Goal: Use online tool/utility: Utilize a website feature to perform a specific function

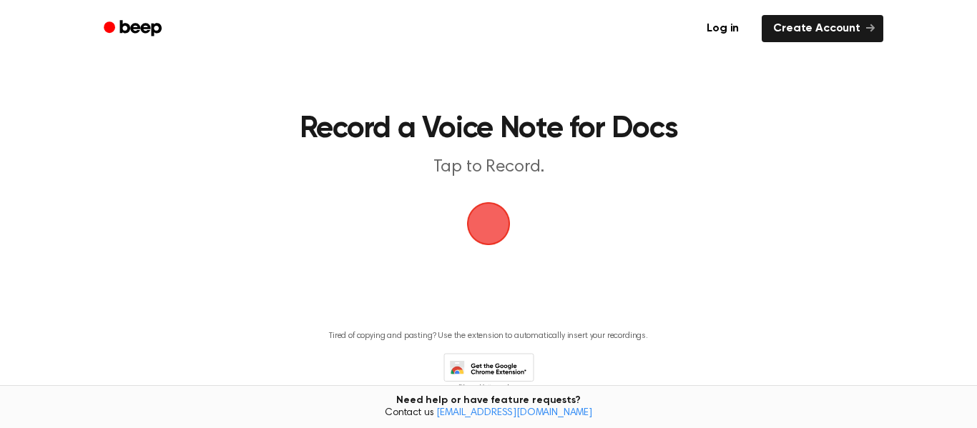
click at [509, 205] on span "button" at bounding box center [489, 224] width 80 height 80
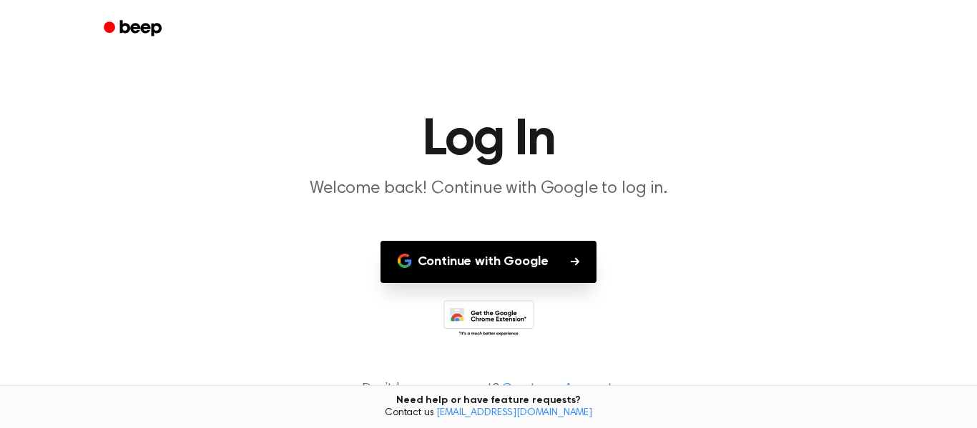
click at [519, 253] on button "Continue with Google" at bounding box center [489, 262] width 217 height 42
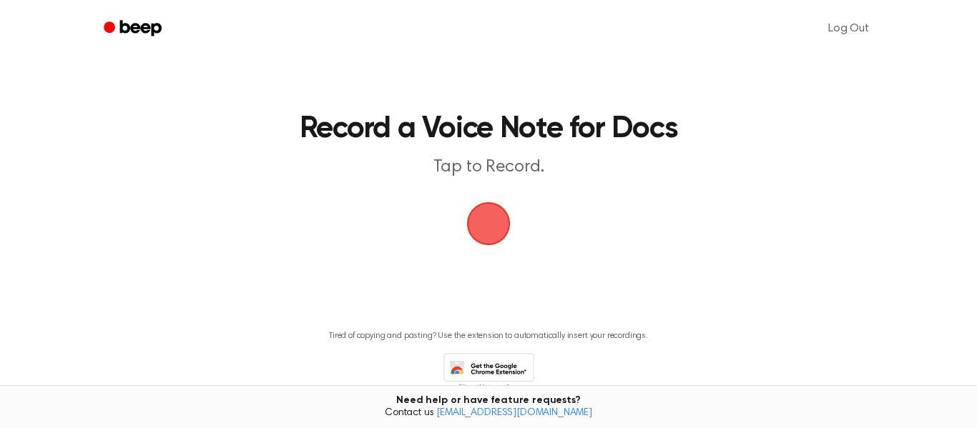
click at [491, 215] on span "button" at bounding box center [489, 224] width 80 height 80
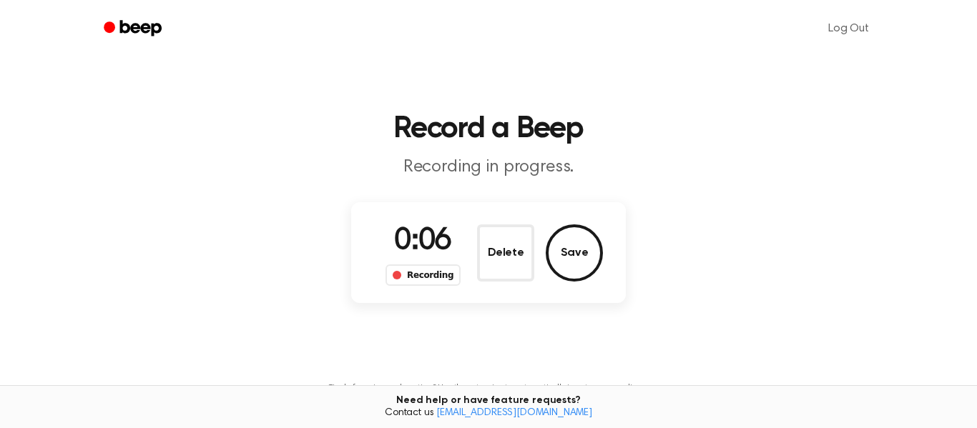
click at [424, 278] on div "Recording" at bounding box center [423, 275] width 75 height 21
click at [414, 227] on span "0:09" at bounding box center [422, 242] width 57 height 30
click at [569, 245] on button "Save" at bounding box center [574, 253] width 57 height 57
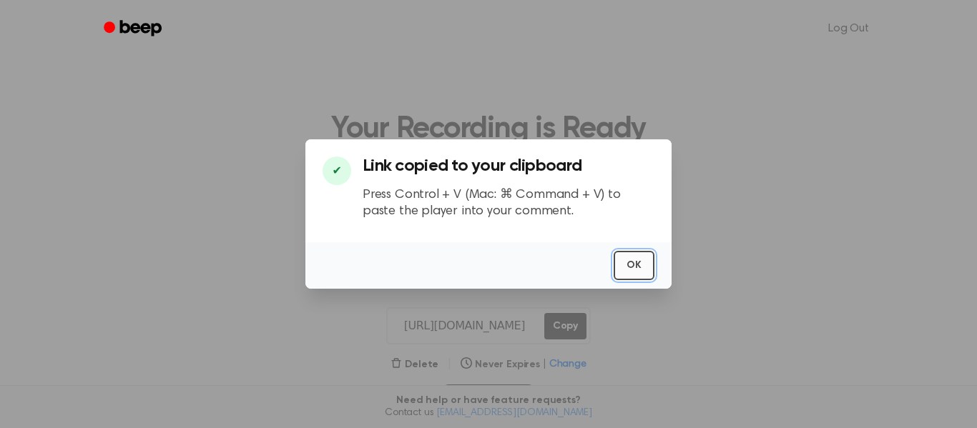
click at [640, 268] on button "OK" at bounding box center [634, 265] width 41 height 29
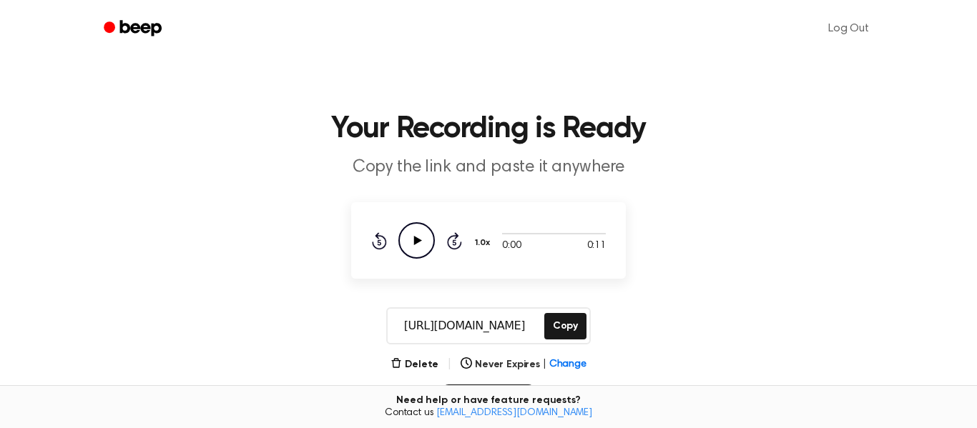
click at [407, 240] on icon "Play Audio" at bounding box center [416, 240] width 36 height 36
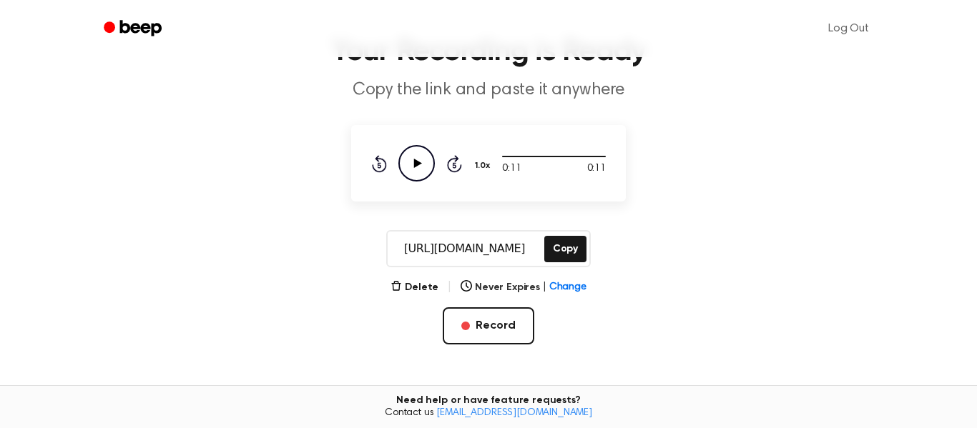
scroll to position [93, 0]
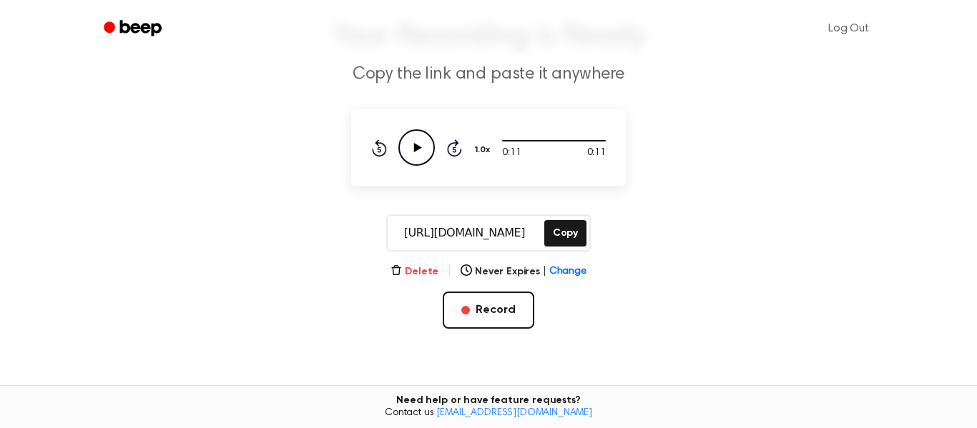
click at [428, 267] on button "Delete" at bounding box center [415, 272] width 48 height 15
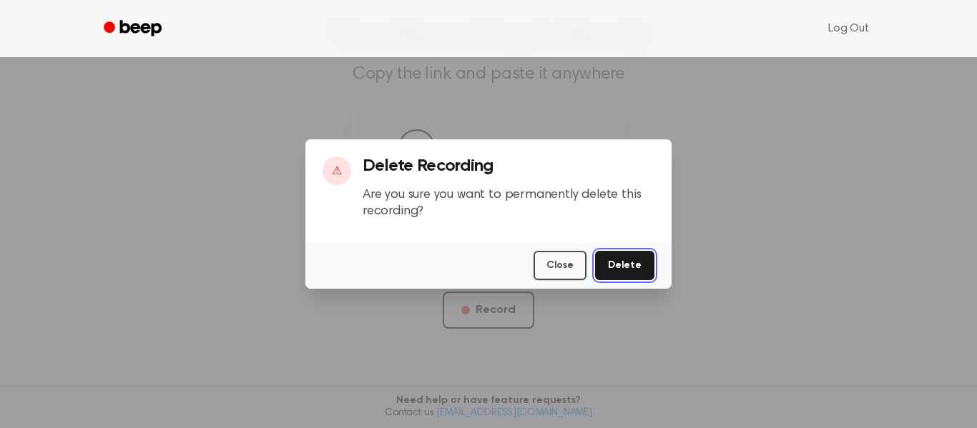
click at [632, 271] on button "Delete" at bounding box center [624, 265] width 59 height 29
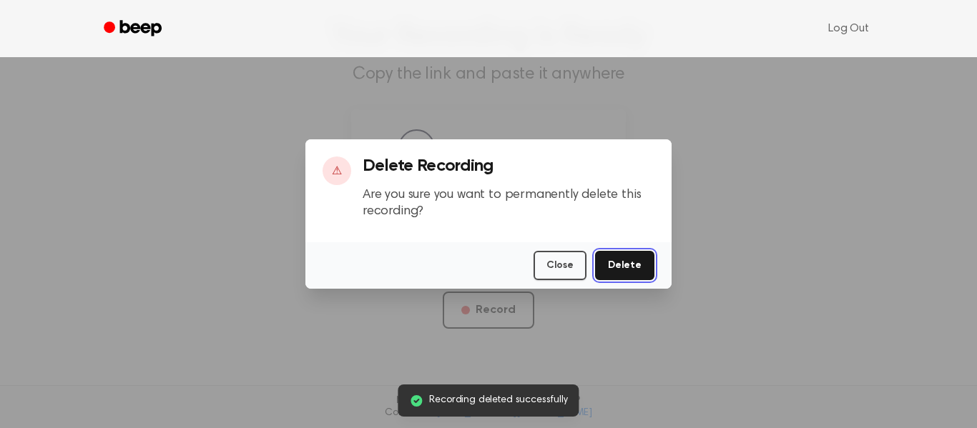
click at [635, 263] on button "Delete" at bounding box center [624, 265] width 59 height 29
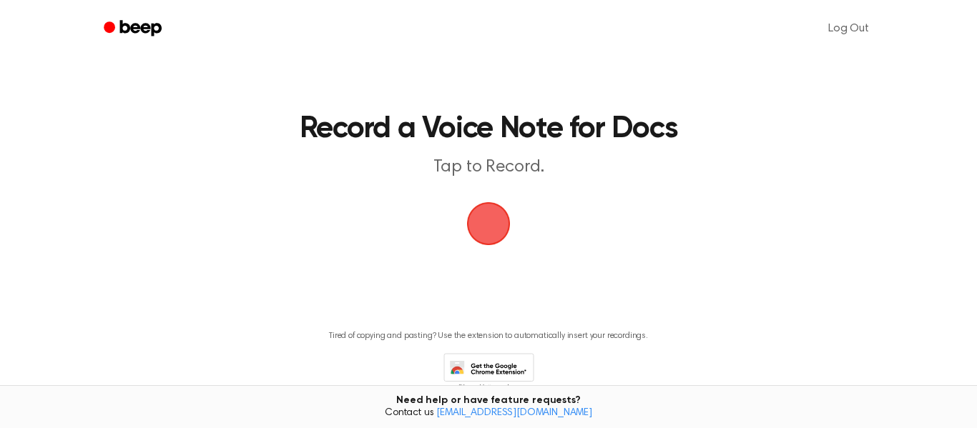
scroll to position [73, 0]
